Goal: Book appointment/travel/reservation

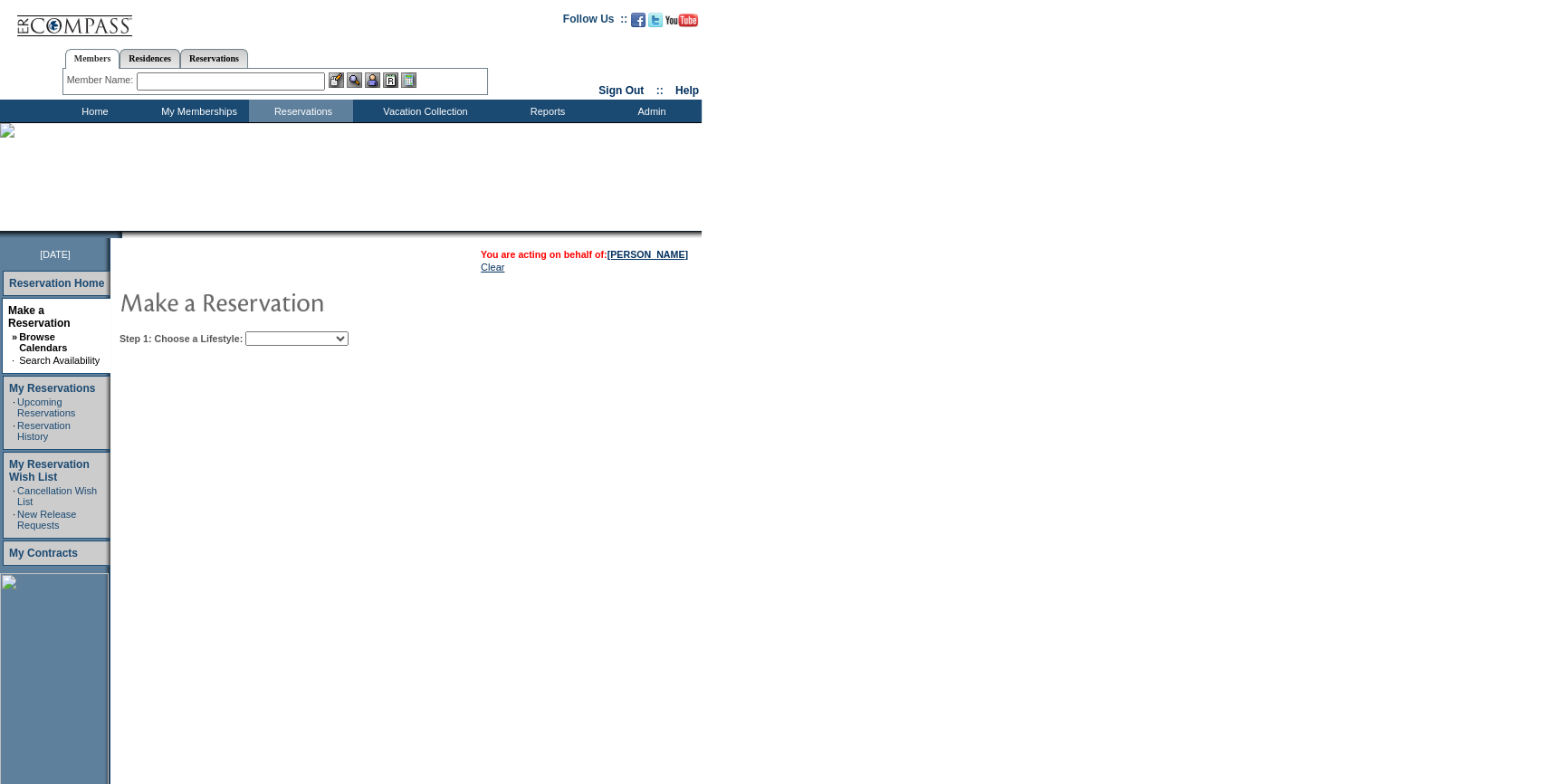
click at [349, 345] on select "Beach Leisure Metropolitan Mountain OIAL for Adventure OIAL for Couples OIAL fo…" at bounding box center [296, 338] width 103 height 15
select select "Metropolitan"
click at [276, 331] on select "Beach Leisure Metropolitan Mountain OIAL for Adventure OIAL for Couples OIAL fo…" at bounding box center [296, 338] width 103 height 15
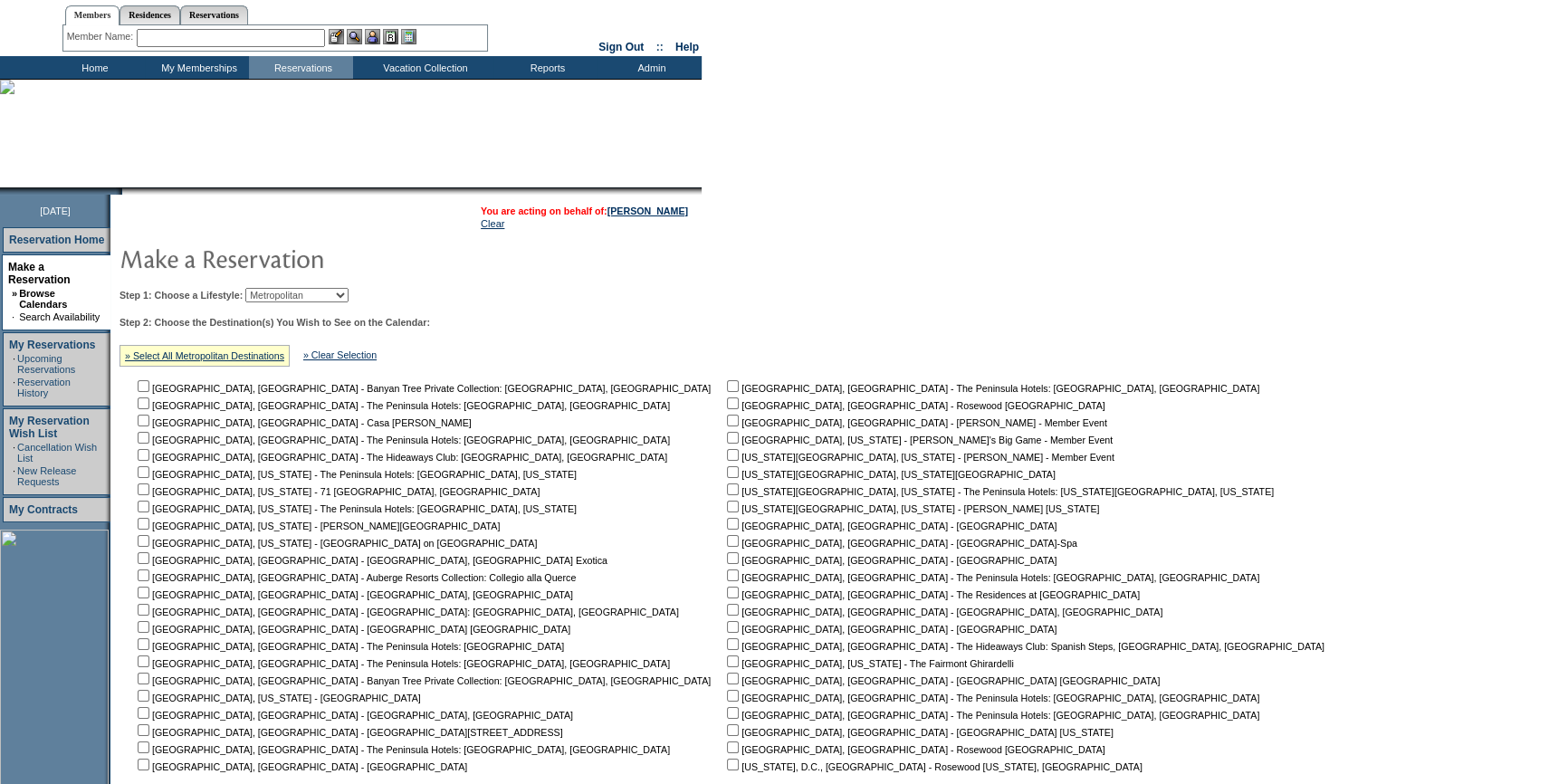
scroll to position [82, 0]
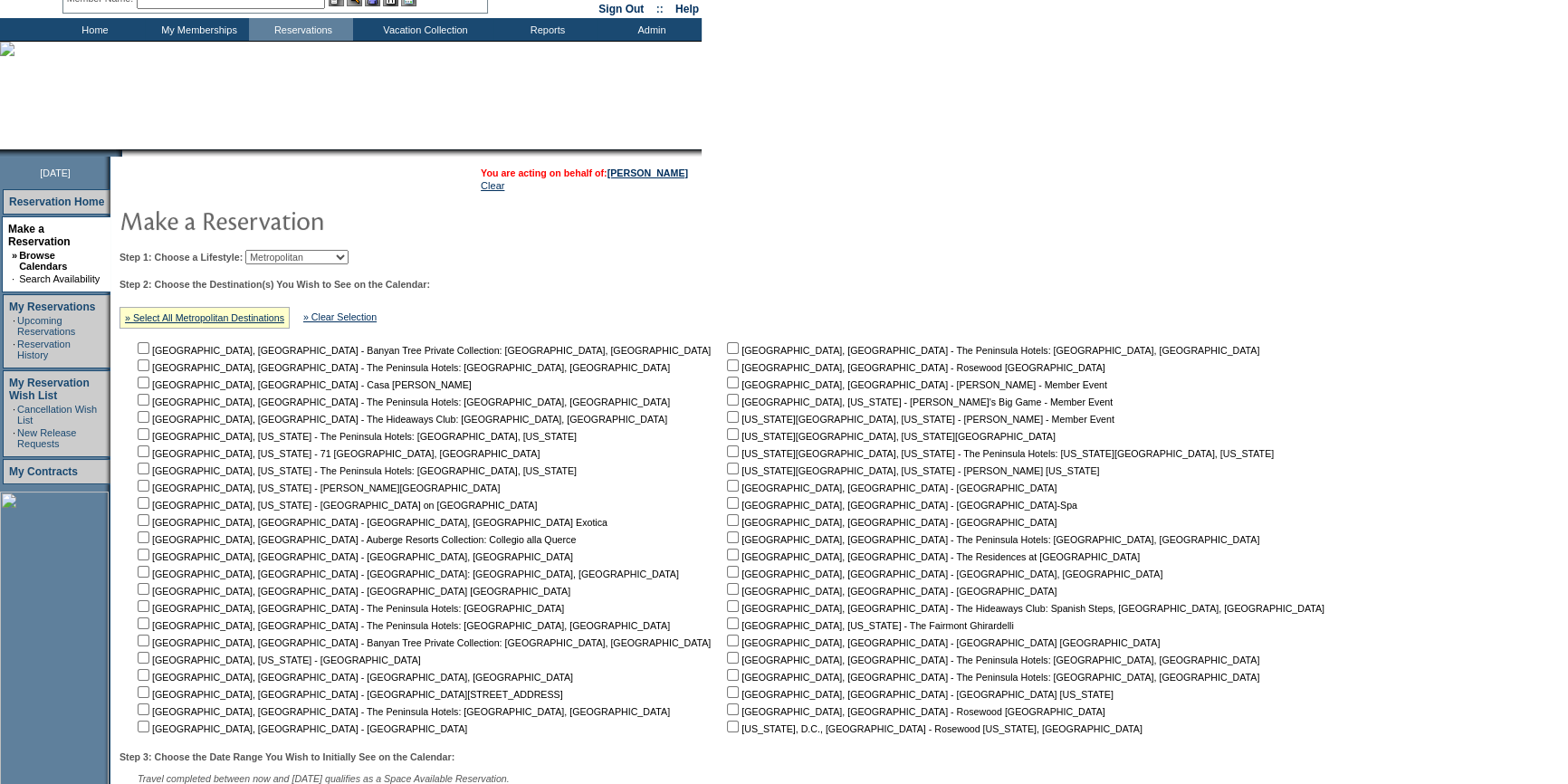
click at [727, 436] on input "checkbox" at bounding box center [733, 434] width 12 height 12
checkbox input "true"
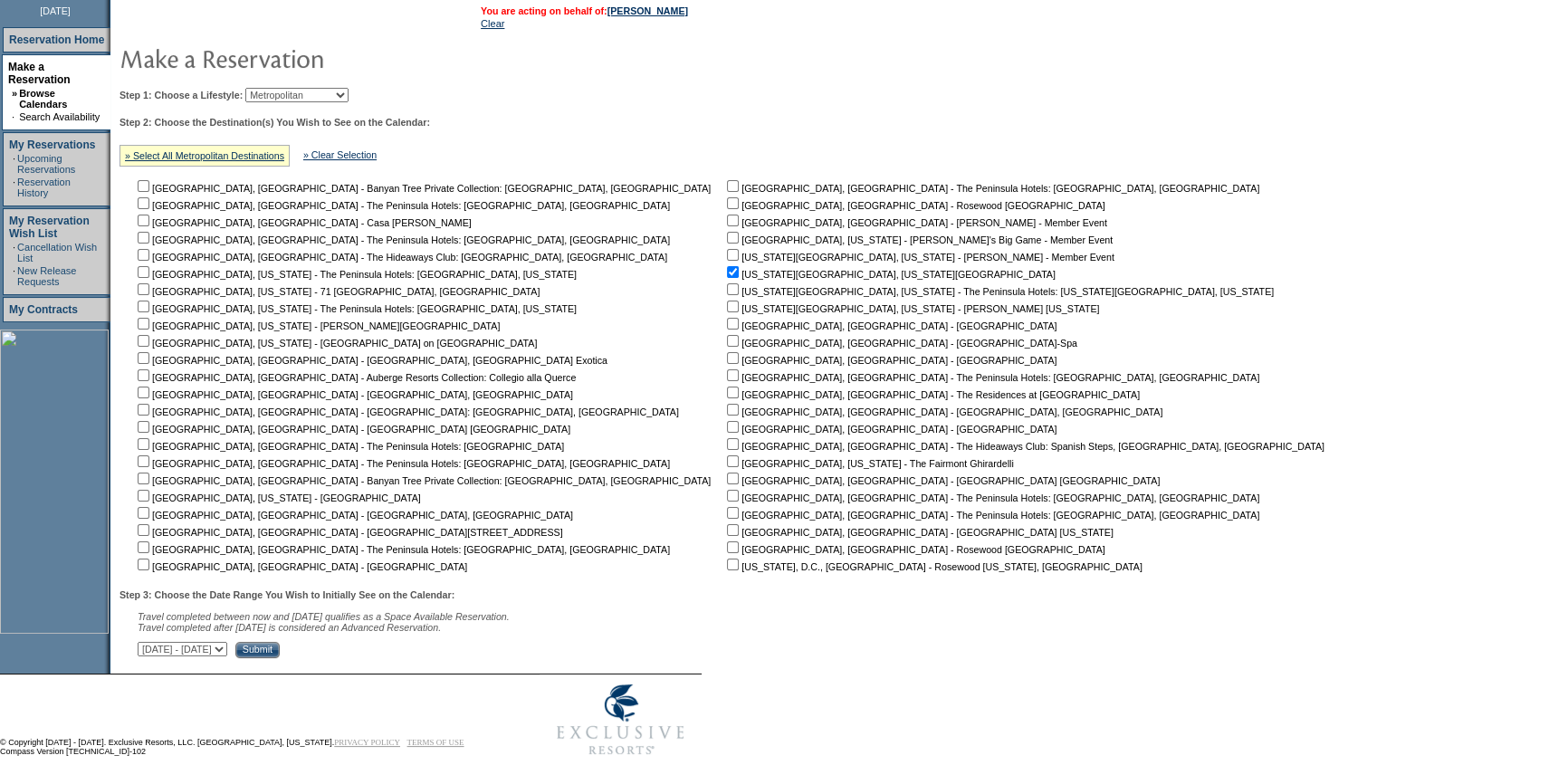
scroll to position [254, 0]
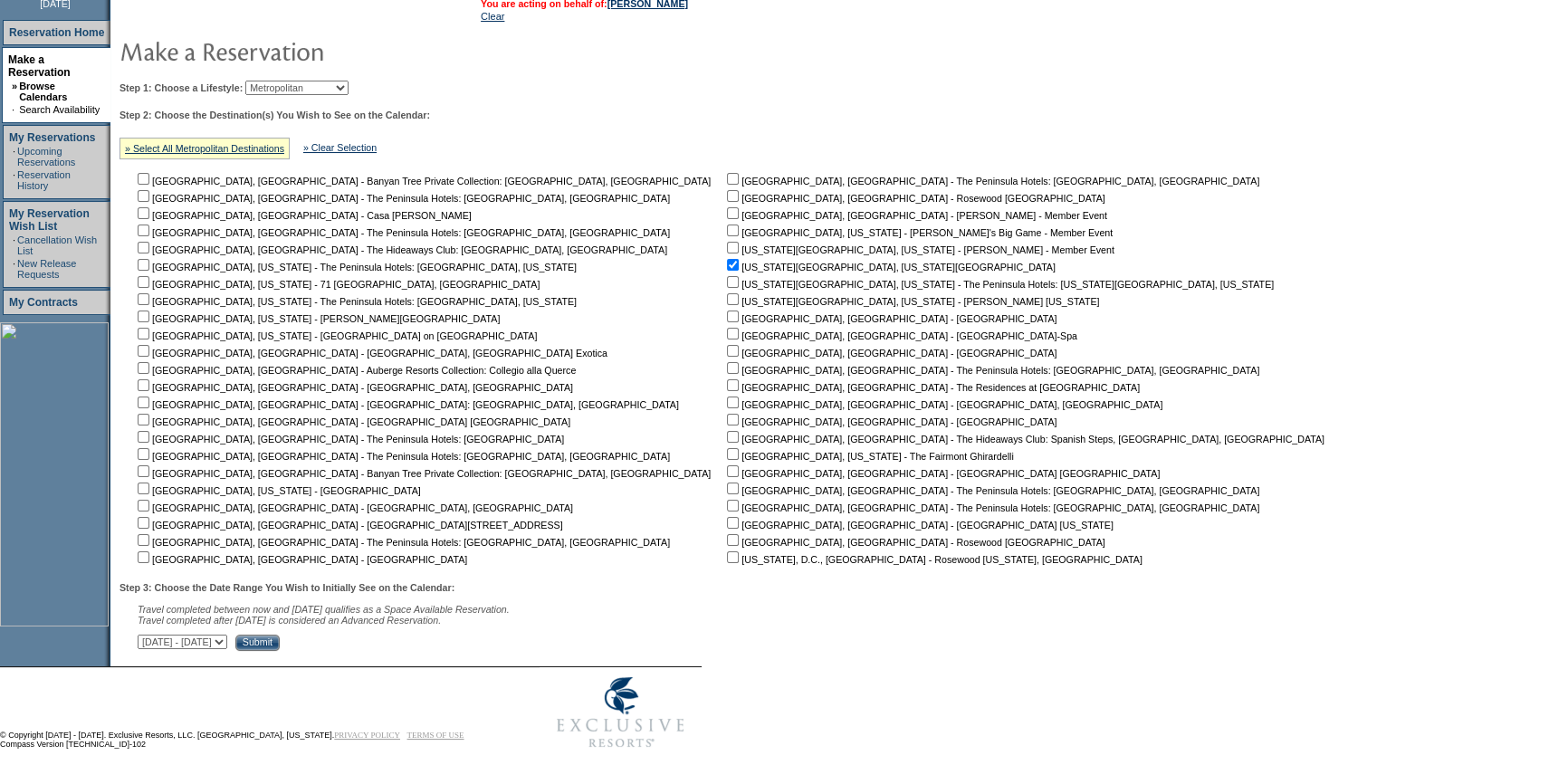
click at [280, 643] on input "Submit" at bounding box center [257, 642] width 44 height 17
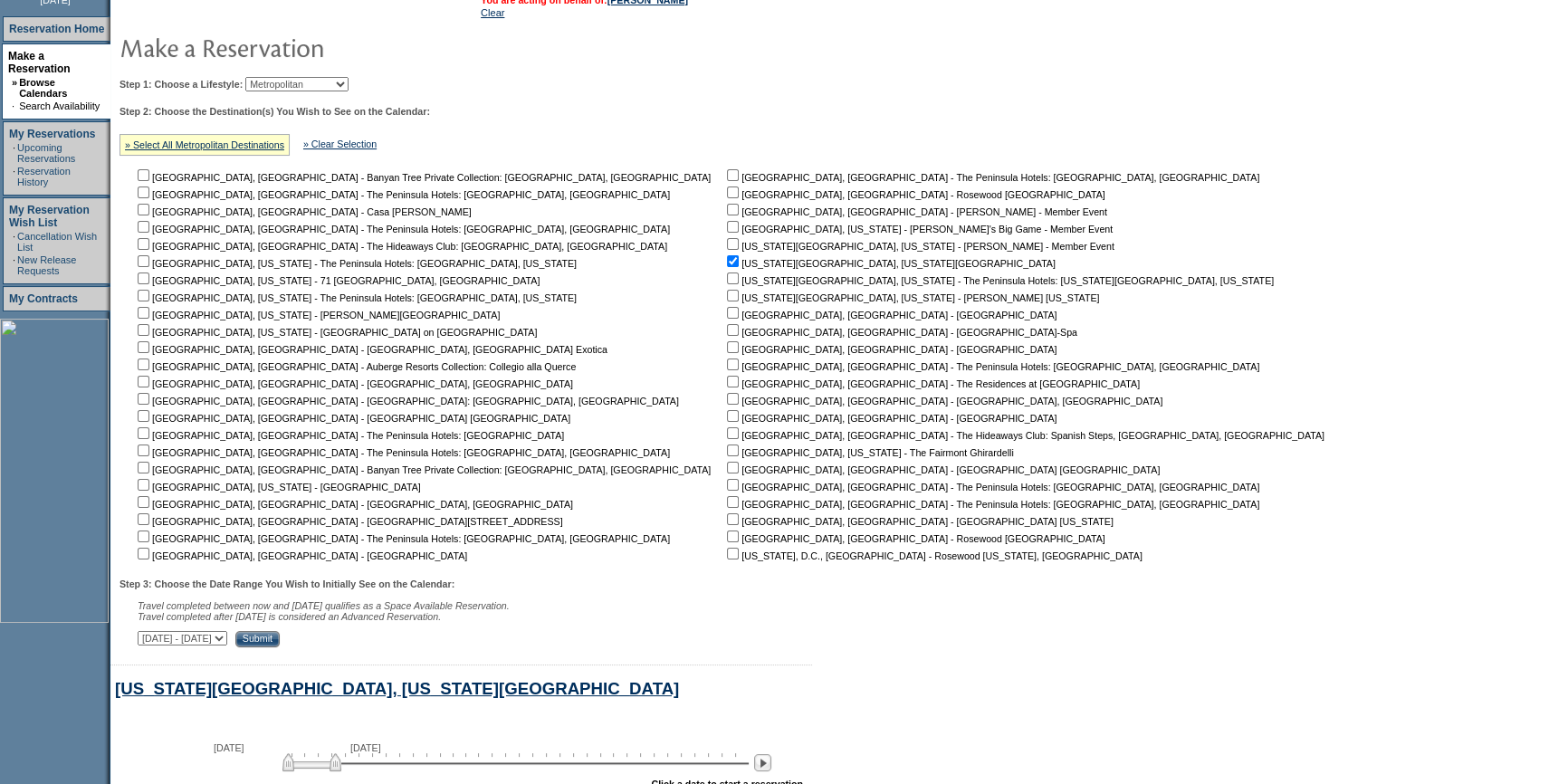
scroll to position [761, 0]
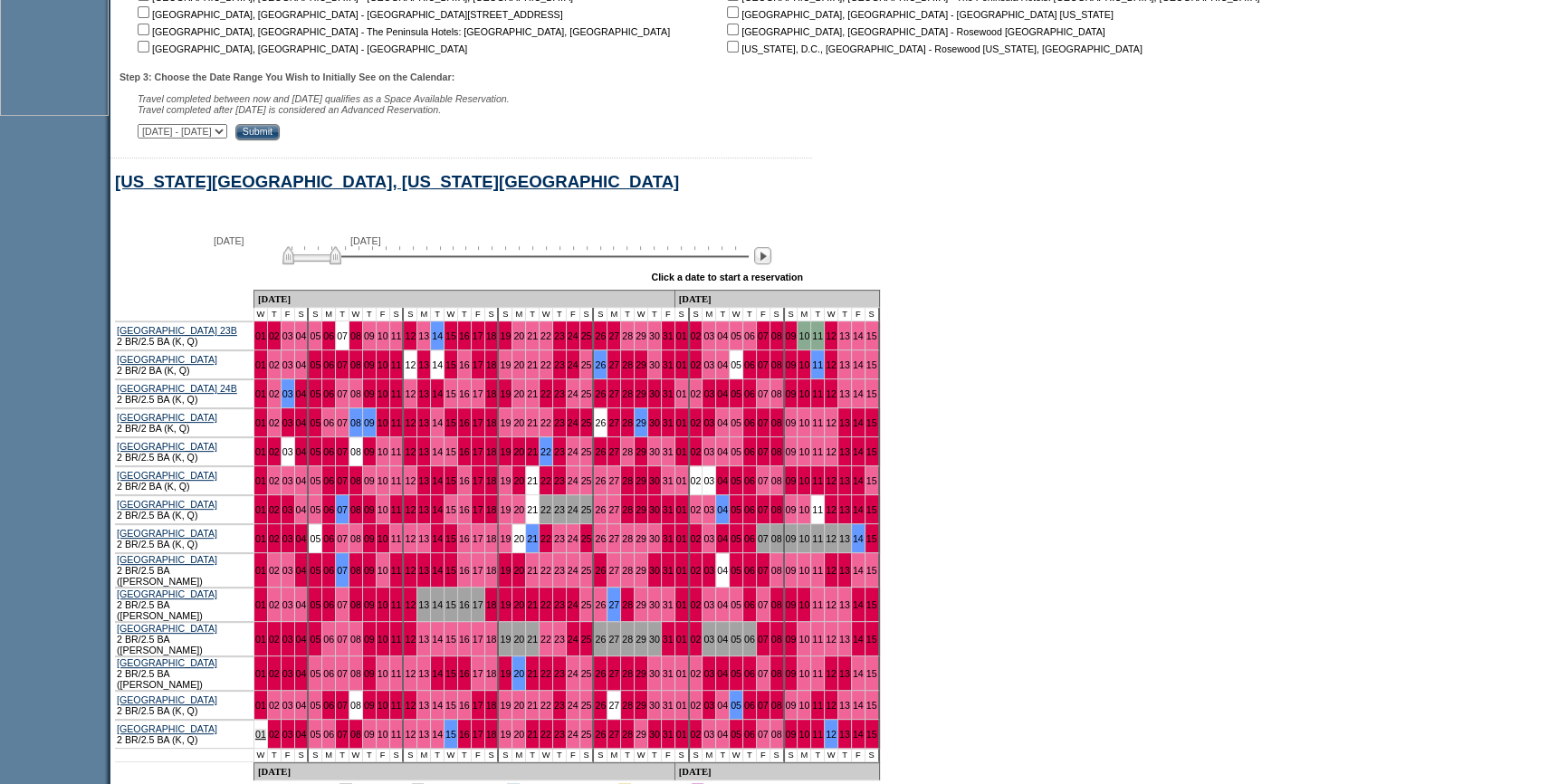
click at [266, 729] on link "01" at bounding box center [260, 734] width 11 height 11
